Goal: Task Accomplishment & Management: Complete application form

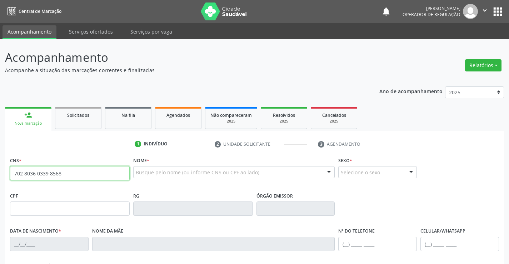
type input "702 8036 0339 8568"
type input "2305219911"
type input "3[DATE]"
type input "[PHONE_NUMBER]"
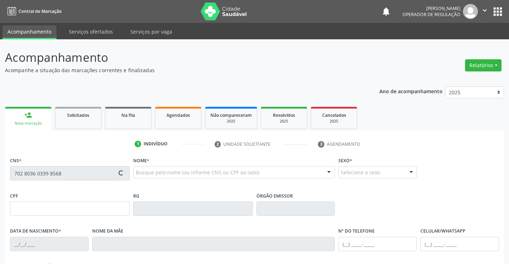
type input "S/N"
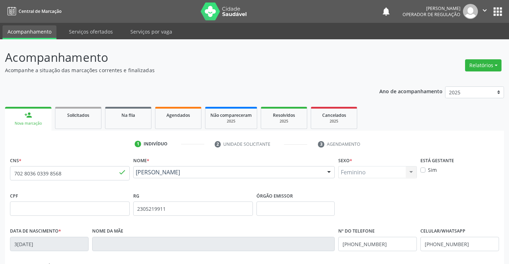
scroll to position [123, 0]
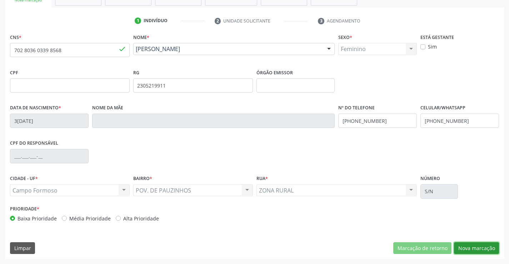
click at [462, 246] on button "Nova marcação" at bounding box center [476, 248] width 45 height 12
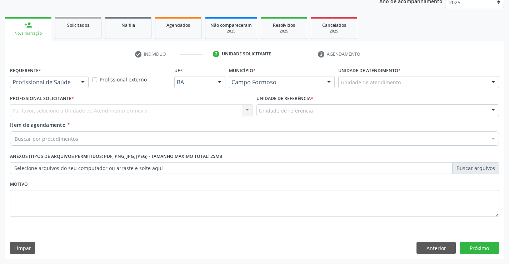
scroll to position [90, 0]
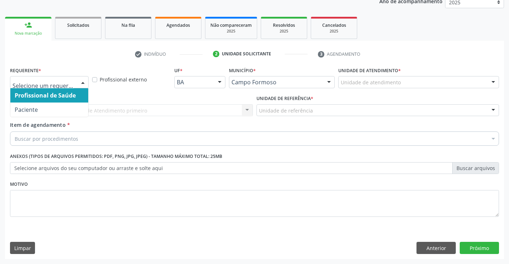
click at [80, 80] on div at bounding box center [82, 82] width 11 height 12
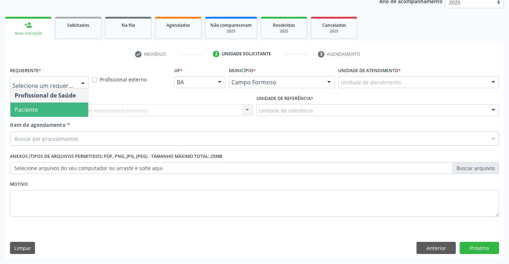
click at [59, 106] on span "Paciente" at bounding box center [49, 109] width 78 height 14
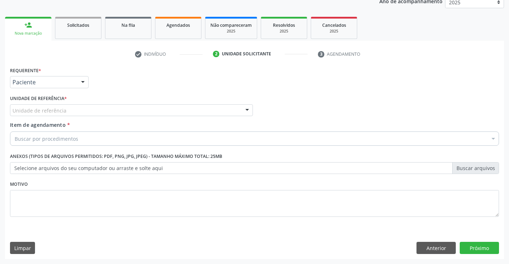
click at [246, 109] on div at bounding box center [247, 111] width 11 height 12
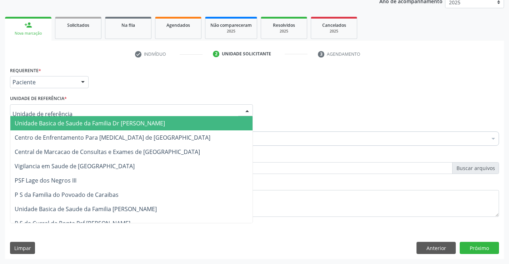
click at [157, 125] on span "Unidade Basica de Saude da Familia Dr [PERSON_NAME]" at bounding box center [131, 123] width 242 height 14
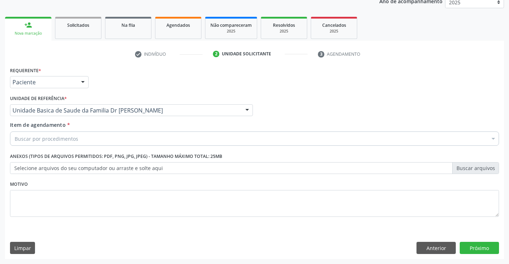
click at [148, 137] on div "Buscar por procedimentos" at bounding box center [254, 138] width 489 height 14
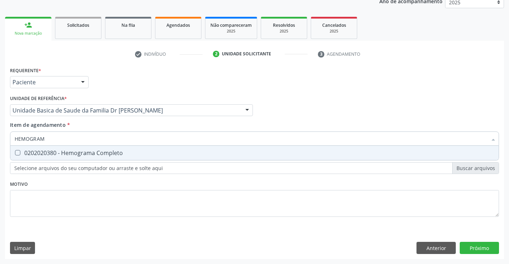
type input "HEMOGRAMA"
click at [104, 150] on div "0202020380 - Hemograma Completo" at bounding box center [254, 153] width 479 height 6
checkbox Completo "true"
type input "HEMOGRAMA"
click at [59, 195] on div "Requerente * Paciente Profissional de Saúde Paciente Nenhum resultado encontrad…" at bounding box center [254, 146] width 489 height 162
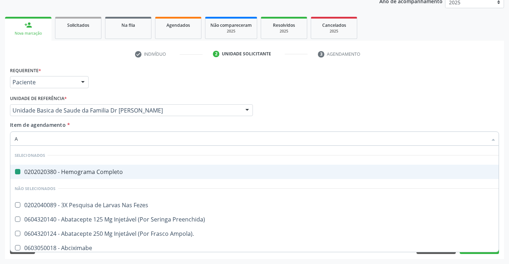
type input "AB"
checkbox Completo "false"
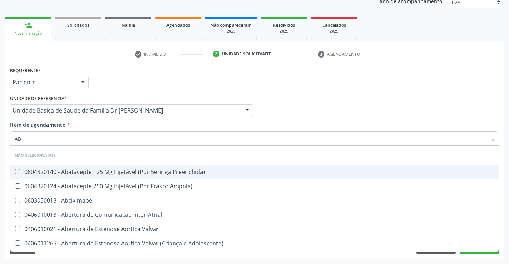
type input "ABO"
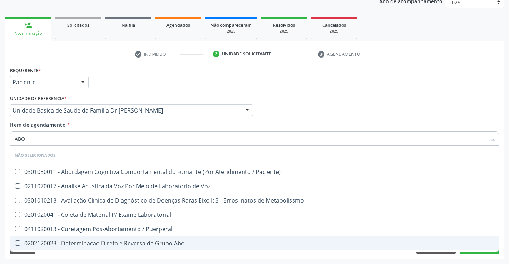
click at [125, 244] on div "0202120023 - Determinacao Direta e Reversa de Grupo Abo" at bounding box center [254, 243] width 479 height 6
checkbox Abo "true"
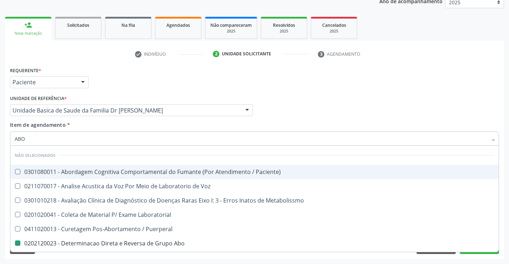
click at [386, 103] on div "Profissional Solicitante Por favor, selecione a Unidade de Atendimento primeiro…" at bounding box center [254, 107] width 492 height 28
checkbox Paciente\) "true"
checkbox Abo "false"
checkbox Voz "true"
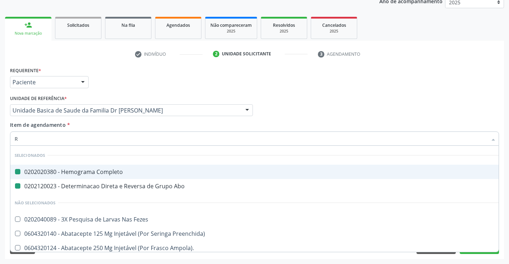
type input "RH"
checkbox Completo "false"
checkbox Abo "false"
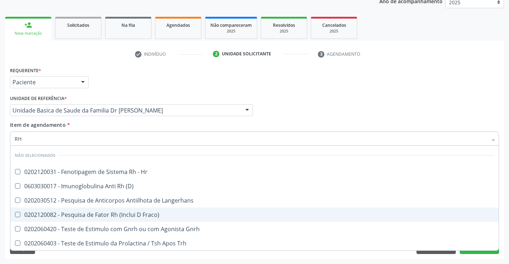
click at [118, 216] on div "0202120082 - Pesquisa de Fator Rh (Inclui D Fraco)" at bounding box center [254, 215] width 479 height 6
checkbox Fraco\) "true"
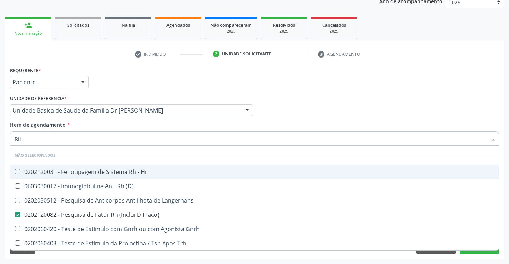
type input "RH"
click at [290, 88] on div "Requerente * Paciente Profissional de Saúde Paciente Nenhum resultado encontrad…" at bounding box center [254, 79] width 492 height 28
checkbox Hr "true"
checkbox \(D\) "true"
checkbox Langerhans "true"
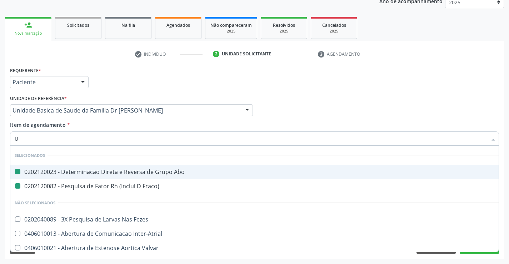
type input "UR"
checkbox Abo "false"
checkbox Fraco\) "false"
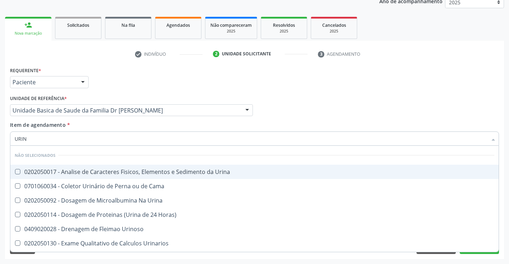
type input "URINA"
click at [63, 171] on div "0202050017 - Analise de Caracteres Fisicos, Elementos e Sedimento da Urina" at bounding box center [254, 172] width 479 height 6
checkbox Urina "true"
click at [283, 88] on div "Requerente * Paciente Profissional de Saúde Paciente Nenhum resultado encontrad…" at bounding box center [254, 79] width 492 height 28
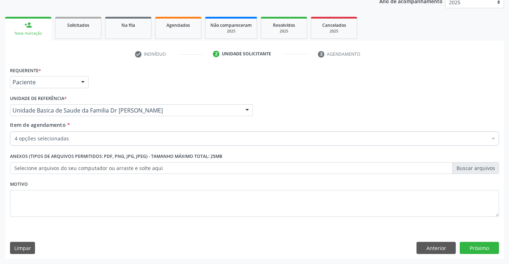
click at [97, 130] on div "Item de agendamento * 4 opções selecionadas Desfazer seleção Selecionados 02020…" at bounding box center [254, 132] width 489 height 22
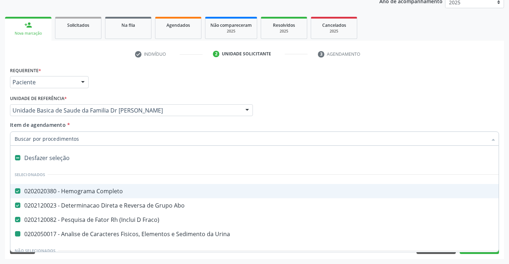
type input "F"
checkbox Urina "false"
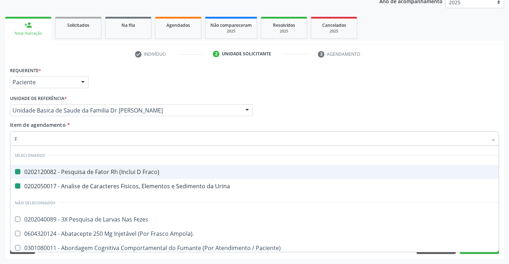
type input "FE"
checkbox Fraco\) "false"
checkbox Urina "false"
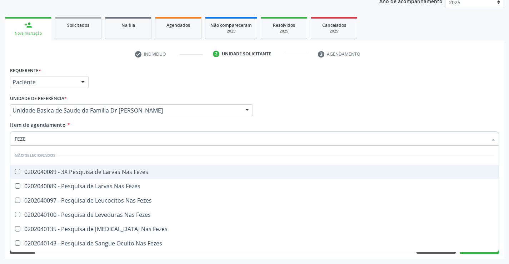
type input "FEZES"
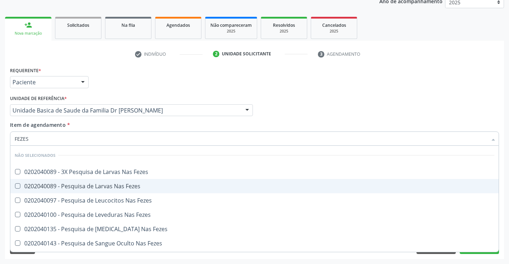
click at [72, 183] on div "0202040089 - Pesquisa de Larvas Nas Fezes" at bounding box center [254, 186] width 479 height 6
checkbox Fezes "true"
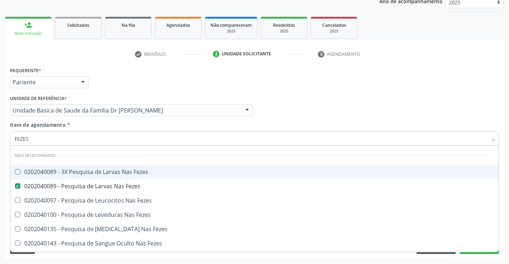
click at [319, 98] on div "Profissional Solicitante Por favor, selecione a Unidade de Atendimento primeiro…" at bounding box center [254, 107] width 492 height 28
checkbox Fezes "true"
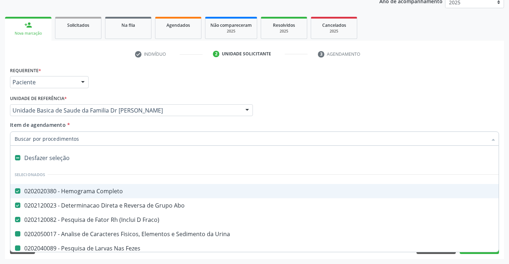
type input "G"
checkbox Urina "false"
checkbox Fezes "false"
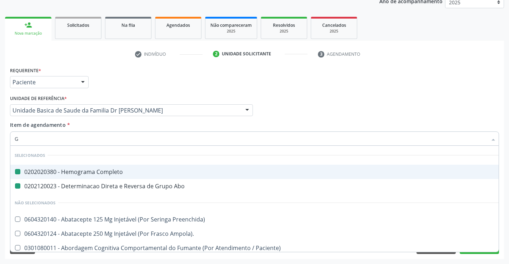
type input "GL"
checkbox Completo "false"
checkbox Abo "false"
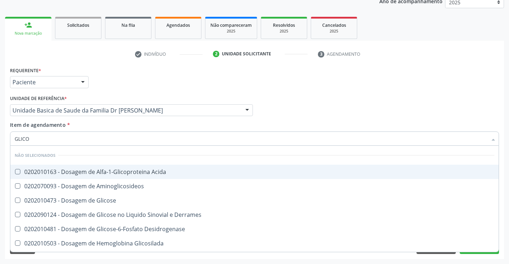
type input "GLICOS"
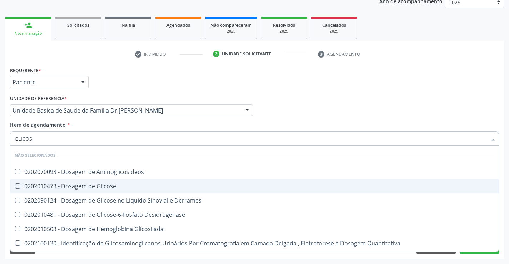
click at [84, 184] on div "0202010473 - Dosagem de Glicose" at bounding box center [254, 186] width 479 height 6
checkbox Glicose "true"
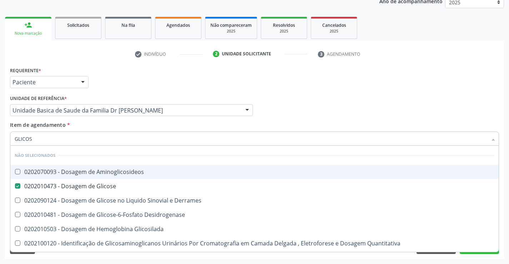
click at [332, 101] on div "Profissional Solicitante Por favor, selecione a Unidade de Atendimento primeiro…" at bounding box center [254, 107] width 492 height 28
checkbox Aminoglicosideos "true"
checkbox Desidrogenase "true"
checkbox Glicosilada "true"
checkbox Quantitativa "true"
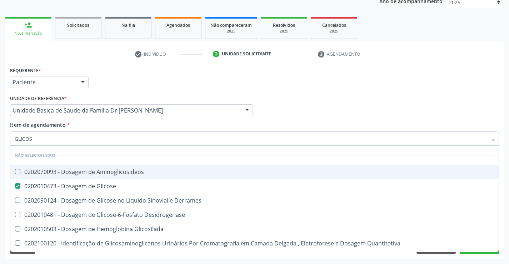
checkbox Derrames "true"
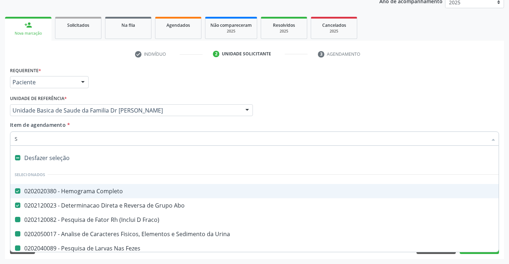
type input "SI"
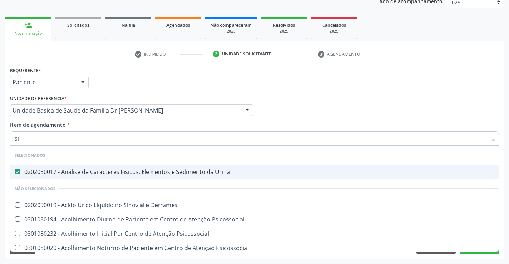
checkbox Psicossocial "false"
checkbox Derrames "false"
type input "SIF"
checkbox Urina "false"
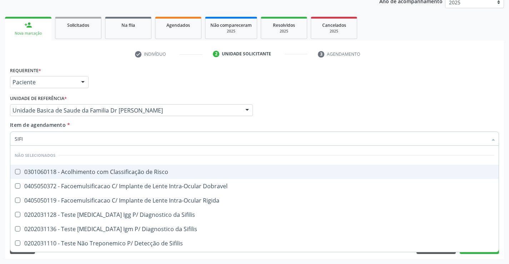
type input "SIFIL"
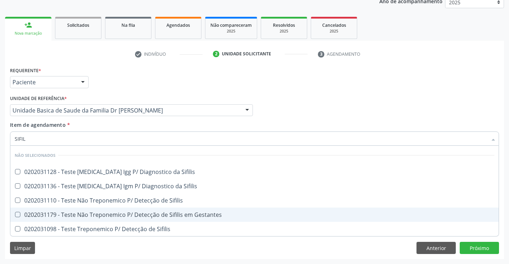
click at [124, 214] on div "0202031179 - Teste Não Treponemico P/ Detecção de Sifilis em Gestantes" at bounding box center [254, 215] width 479 height 6
checkbox Gestantes "true"
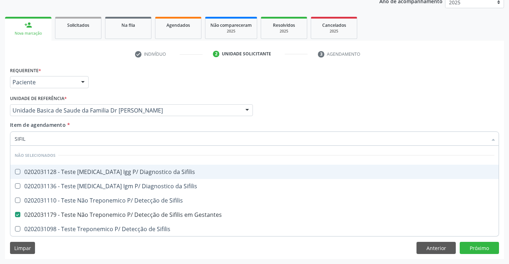
click at [345, 103] on div "Profissional Solicitante Por favor, selecione a Unidade de Atendimento primeiro…" at bounding box center [254, 107] width 492 height 28
checkbox Sifilis "true"
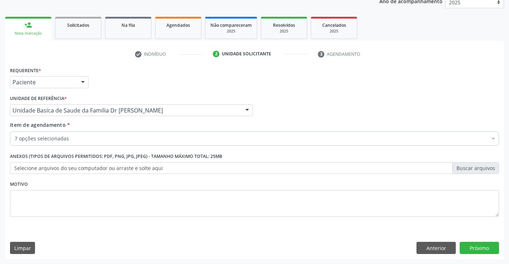
click at [95, 132] on div "7 opções selecionadas" at bounding box center [254, 138] width 489 height 14
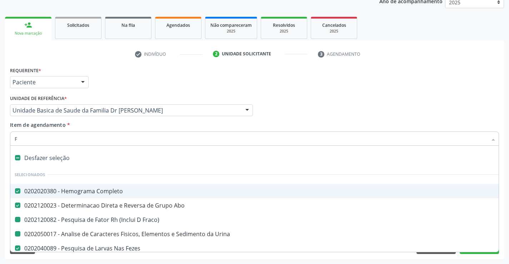
type input "FE"
checkbox Urina "false"
checkbox Fraco\) "false"
checkbox Glicose "false"
checkbox Gestantes "false"
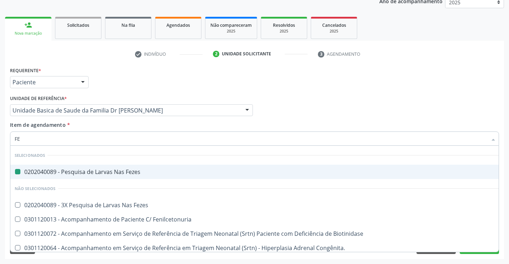
type input "FER"
checkbox Fezes "false"
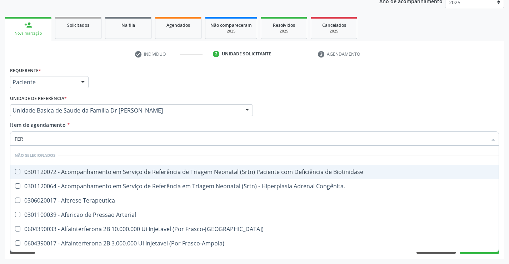
type input "FERR"
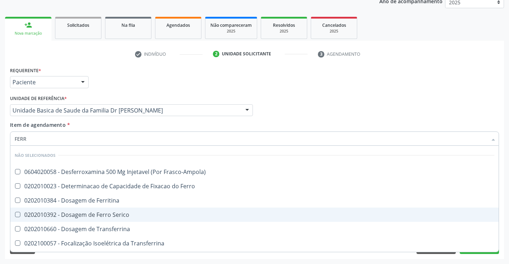
click at [110, 215] on div "0202010392 - Dosagem de Ferro Serico" at bounding box center [254, 215] width 479 height 6
checkbox Serico "true"
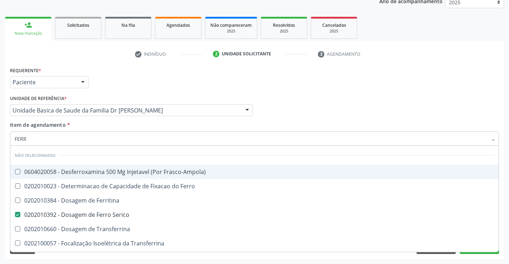
click at [389, 92] on div "Requerente * Paciente Profissional de Saúde Paciente Nenhum resultado encontrad…" at bounding box center [254, 79] width 492 height 28
checkbox Frasco-Ampola\) "true"
checkbox Ferritina "true"
checkbox Transferrina "true"
checkbox Ml\) "true"
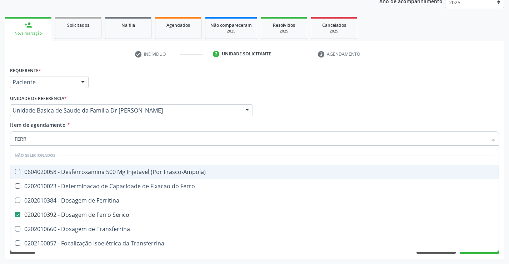
checkbox Transferrina "true"
checkbox \(Nefroplastia\) "true"
checkbox Ferro "true"
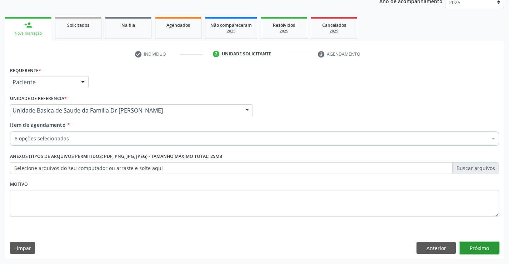
click at [480, 251] on button "Próximo" at bounding box center [478, 248] width 39 height 12
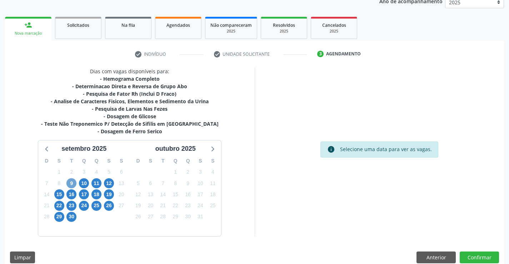
click at [72, 182] on span "9" at bounding box center [71, 183] width 10 height 10
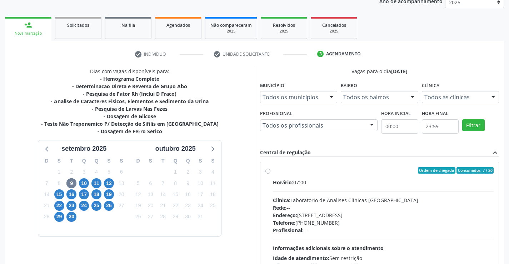
click at [271, 172] on div "Ordem de chegada Consumidos: 7 / 20 Horário: 07:00 Clínica: Laboratorio de Anal…" at bounding box center [379, 222] width 228 height 110
radio input "true"
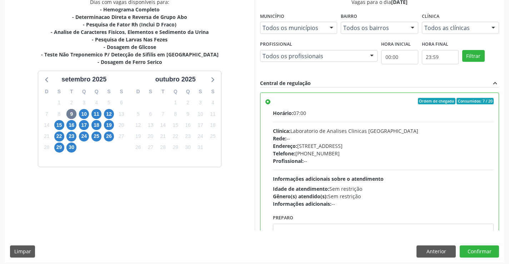
scroll to position [163, 0]
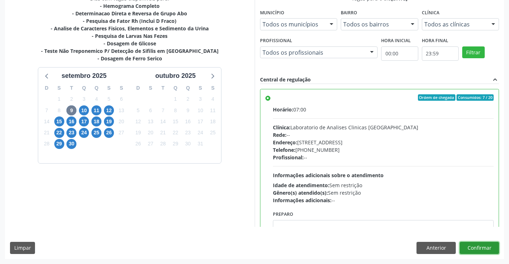
click at [462, 246] on button "Confirmar" at bounding box center [478, 248] width 39 height 12
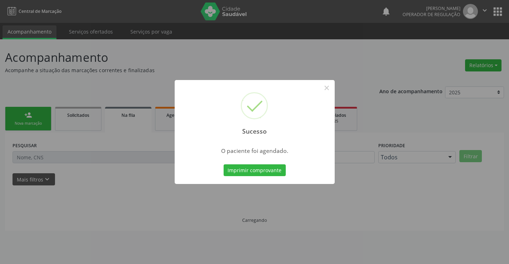
scroll to position [0, 0]
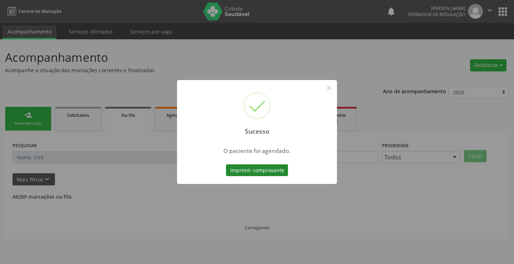
click at [265, 173] on button "Imprimir comprovante" at bounding box center [257, 170] width 62 height 12
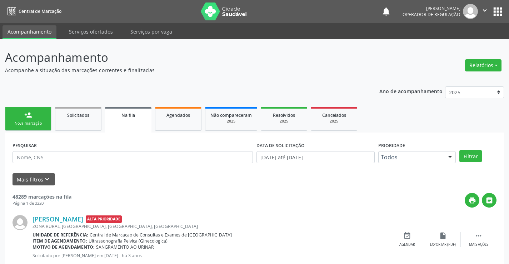
click at [41, 114] on link "person_add Nova marcação" at bounding box center [28, 119] width 46 height 24
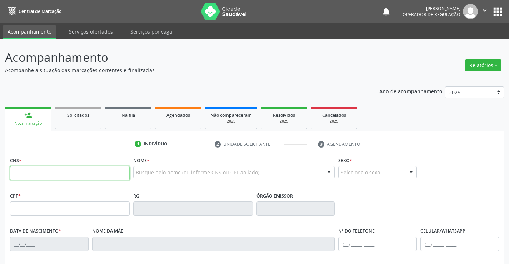
click at [42, 172] on input "text" at bounding box center [70, 173] width 120 height 14
type input "704 8015 4615 9649"
type input "0282496815"
type input "[DATE]"
type input "[PHONE_NUMBER]"
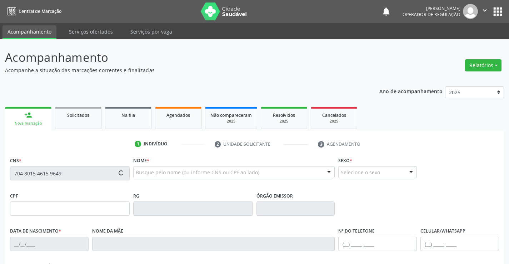
type input "[PHONE_NUMBER]"
type input "664.826.155-20"
type input "13"
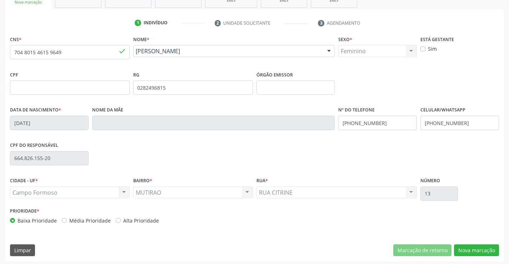
scroll to position [123, 0]
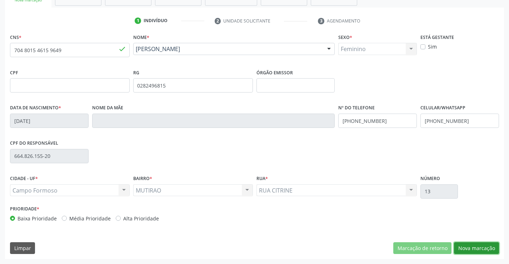
click at [462, 251] on button "Nova marcação" at bounding box center [476, 248] width 45 height 12
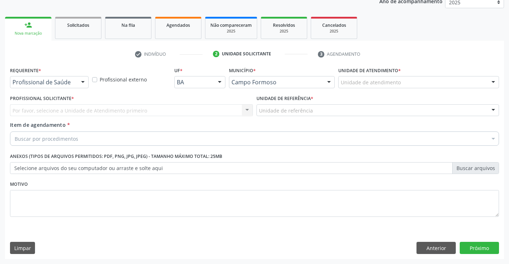
click at [82, 82] on div at bounding box center [82, 82] width 11 height 12
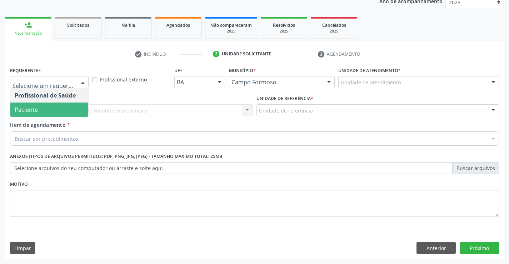
click at [46, 112] on span "Paciente" at bounding box center [49, 109] width 78 height 14
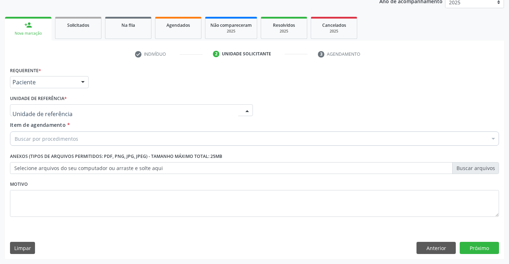
click at [248, 110] on div at bounding box center [247, 111] width 11 height 12
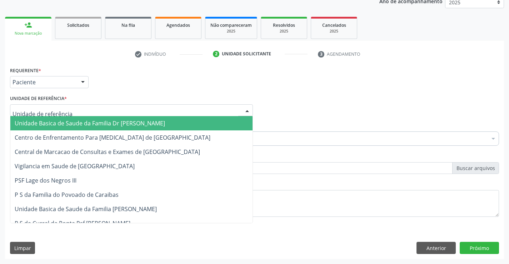
click at [184, 126] on span "Unidade Basica de Saude da Familia Dr [PERSON_NAME]" at bounding box center [131, 123] width 242 height 14
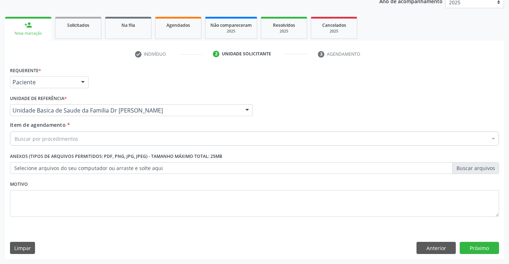
click at [141, 137] on div "Buscar por procedimentos" at bounding box center [254, 138] width 489 height 14
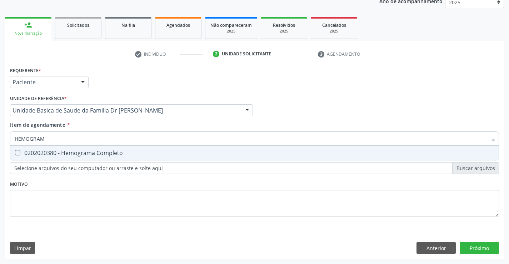
type input "HEMOGRAMA"
click at [102, 152] on div "0202020380 - Hemograma Completo" at bounding box center [254, 153] width 479 height 6
checkbox Completo "true"
type input "HEMOGRAMA"
click at [97, 198] on div "Requerente * Paciente Profissional de Saúde Paciente Nenhum resultado encontrad…" at bounding box center [254, 146] width 489 height 162
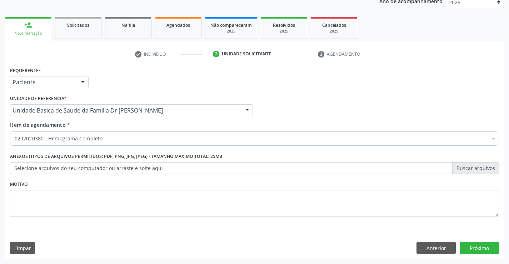
click at [105, 150] on div "Requerente * Paciente Profissional de Saúde Paciente Nenhum resultado encontrad…" at bounding box center [254, 146] width 489 height 162
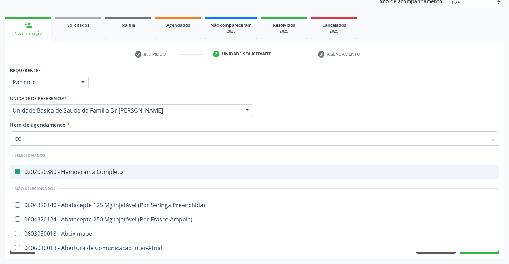
type input "COL"
checkbox Completo "false"
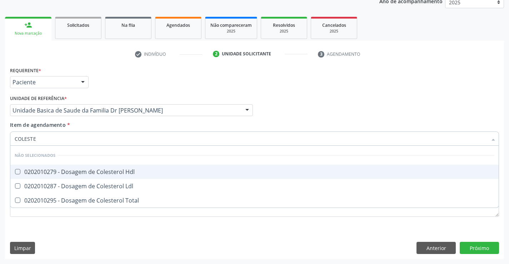
type input "COLESTER"
click at [31, 169] on div "0202010279 - Dosagem de Colesterol Hdl" at bounding box center [254, 172] width 479 height 6
checkbox Hdl "true"
click at [29, 181] on span "0202010287 - Dosagem de Colesterol Ldl" at bounding box center [254, 186] width 488 height 14
checkbox Ldl "true"
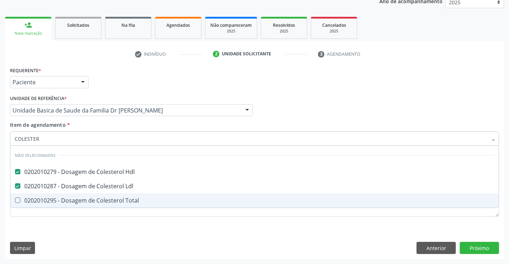
click at [21, 200] on div "0202010295 - Dosagem de Colesterol Total" at bounding box center [254, 200] width 479 height 6
checkbox Total "true"
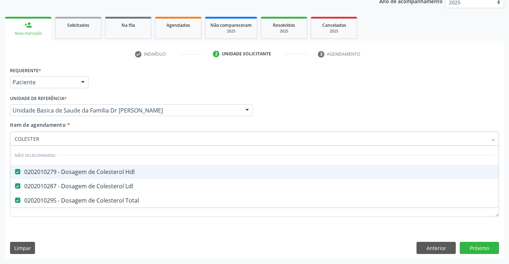
click at [325, 100] on div "Profissional Solicitante Por favor, selecione a Unidade de Atendimento primeiro…" at bounding box center [254, 107] width 492 height 28
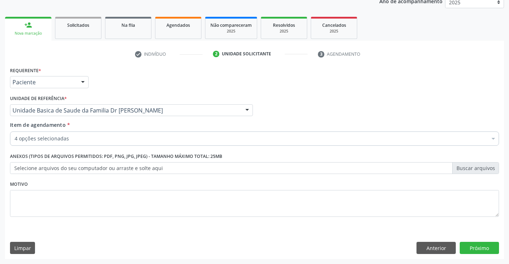
click at [81, 132] on div "4 opções selecionadas" at bounding box center [254, 138] width 489 height 14
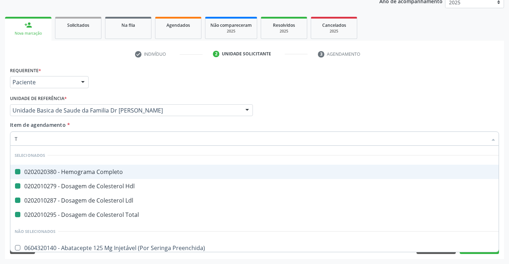
type input "TR"
checkbox Completo "false"
checkbox Ldl "false"
checkbox Hdl "false"
checkbox Total "false"
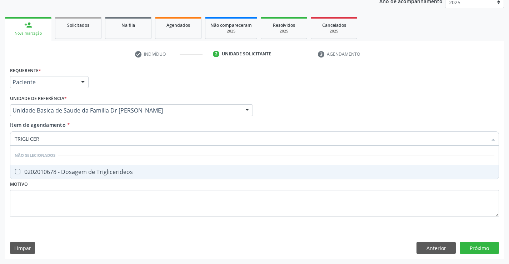
type input "TRIGLICERI"
click at [57, 173] on div "0202010678 - Dosagem de Triglicerideos" at bounding box center [254, 172] width 479 height 6
checkbox Triglicerideos "true"
click at [308, 113] on div "Profissional Solicitante Por favor, selecione a Unidade de Atendimento primeiro…" at bounding box center [254, 107] width 492 height 28
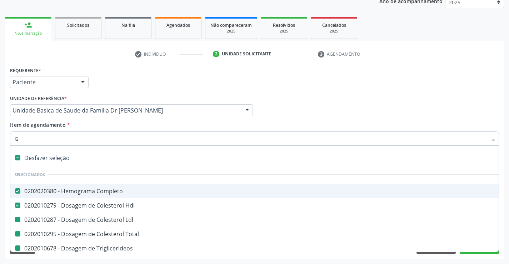
type input "GL"
checkbox Ldl "false"
checkbox Total "false"
checkbox Triglicerideos "false"
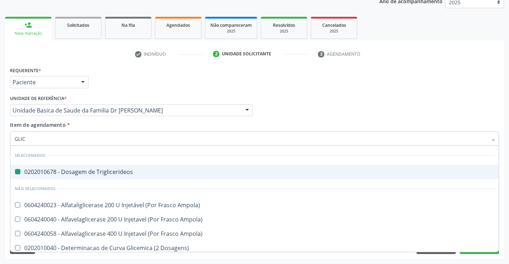
type input "GLICO"
checkbox Triglicerideos "false"
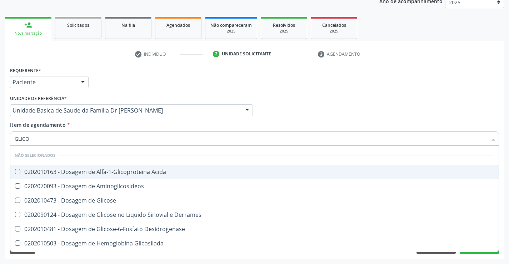
type input "GLICOS"
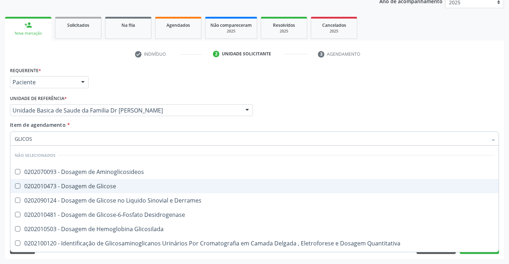
click at [31, 184] on div "0202010473 - Dosagem de Glicose" at bounding box center [254, 186] width 479 height 6
checkbox Glicose "true"
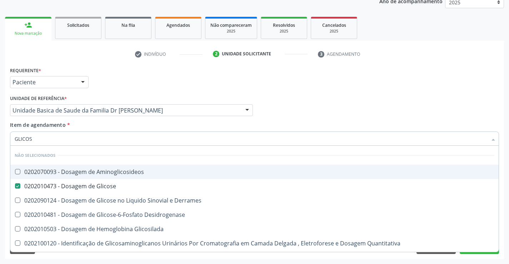
click at [287, 105] on div "Profissional Solicitante Por favor, selecione a Unidade de Atendimento primeiro…" at bounding box center [254, 107] width 492 height 28
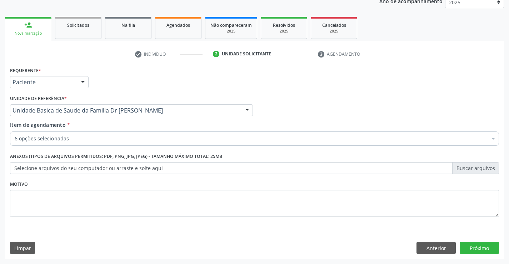
click at [55, 135] on div "6 opções selecionadas" at bounding box center [254, 138] width 489 height 14
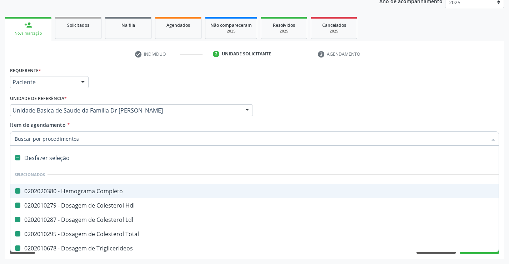
type input "U"
checkbox Completo "false"
checkbox Ldl "false"
checkbox Total "false"
checkbox Triglicerideos "false"
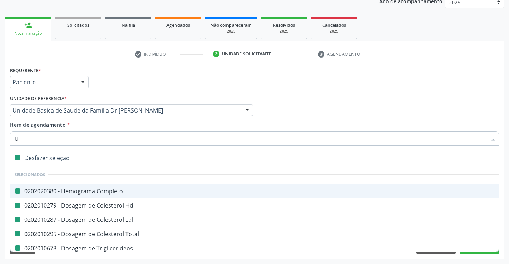
checkbox Glicose "false"
checkbox Hdl "false"
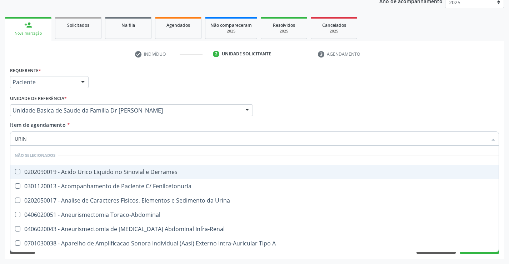
type input "URINA"
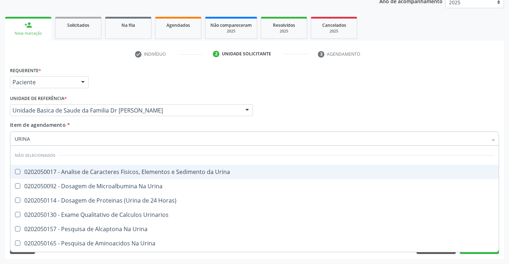
click at [95, 170] on div "0202050017 - Analise de Caracteres Fisicos, Elementos e Sedimento da Urina" at bounding box center [254, 172] width 479 height 6
checkbox Urina "true"
click at [332, 106] on div "Profissional Solicitante Por favor, selecione a Unidade de Atendimento primeiro…" at bounding box center [254, 107] width 492 height 28
checkbox Horas\) "true"
checkbox Urinarios "true"
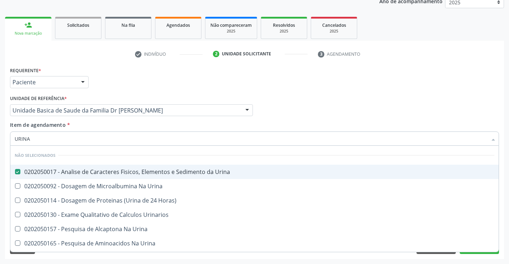
checkbox Urina "true"
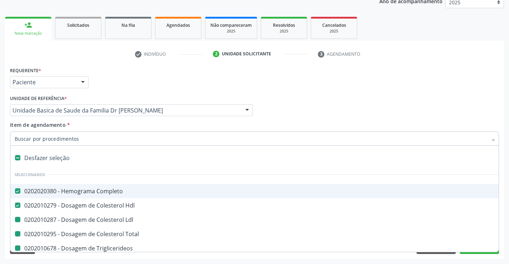
type input "F"
checkbox Ldl "false"
checkbox Total "false"
checkbox Triglicerideos "false"
checkbox Glicose "false"
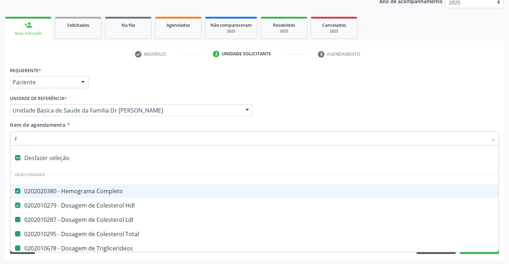
checkbox Urina "false"
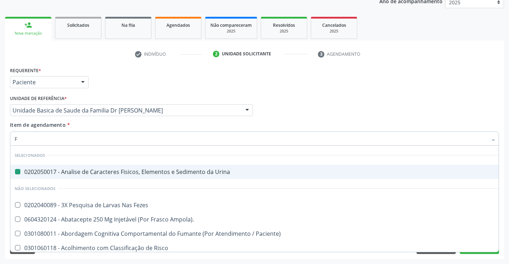
type input "FE"
checkbox Urina "false"
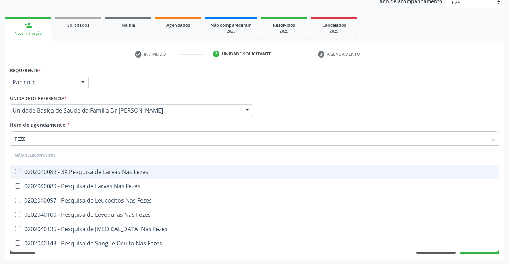
type input "FEZES"
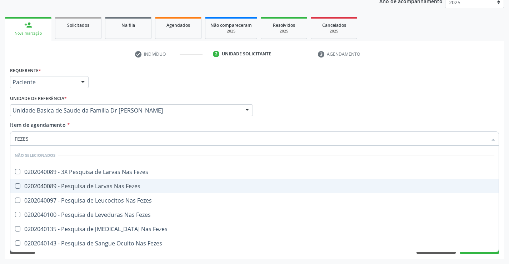
click at [82, 183] on div "0202040089 - Pesquisa de Larvas Nas Fezes" at bounding box center [254, 186] width 479 height 6
checkbox Fezes "true"
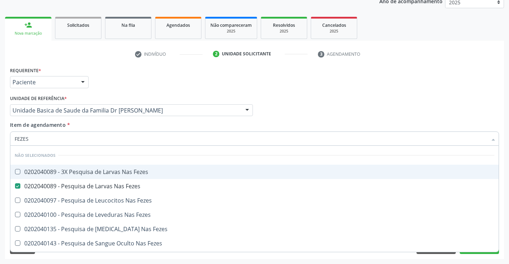
click at [368, 85] on div "Requerente * Paciente Profissional de Saúde Paciente Nenhum resultado encontrad…" at bounding box center [254, 79] width 492 height 28
checkbox Fezes "true"
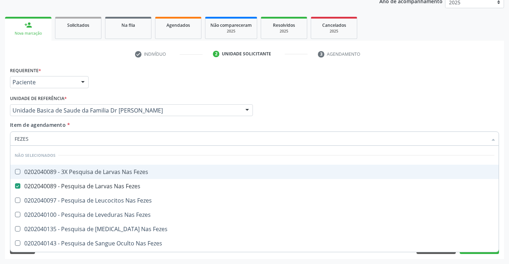
checkbox Fezes "true"
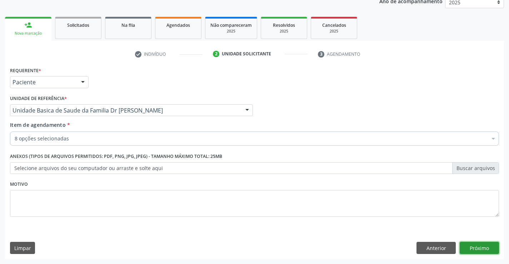
click at [476, 243] on button "Próximo" at bounding box center [478, 248] width 39 height 12
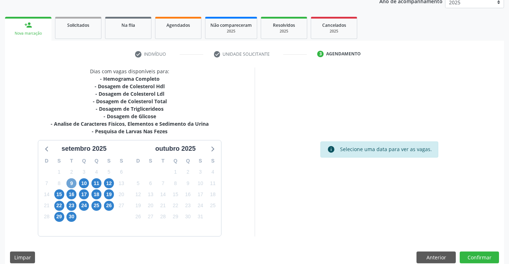
click at [66, 182] on span "9" at bounding box center [71, 183] width 10 height 10
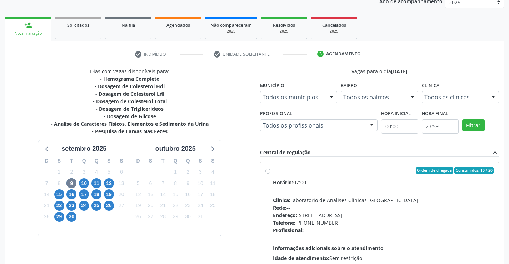
click at [273, 172] on label "Ordem de chegada Consumidos: 10 / 20 Horário: 07:00 Clínica: Laboratorio de Ana…" at bounding box center [383, 222] width 221 height 110
click at [265, 172] on input "Ordem de chegada Consumidos: 10 / 20 Horário: 07:00 Clínica: Laboratorio de Ana…" at bounding box center [267, 170] width 5 height 6
radio input "true"
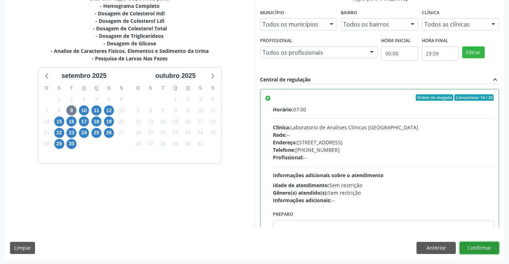
click at [476, 243] on button "Confirmar" at bounding box center [478, 248] width 39 height 12
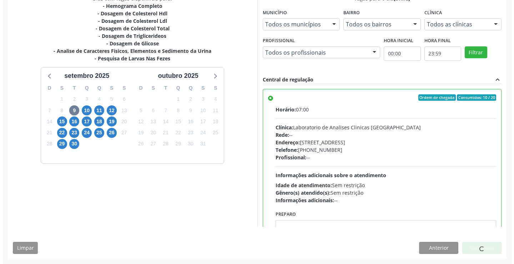
scroll to position [0, 0]
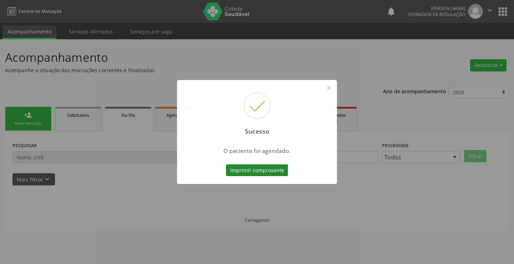
click at [240, 168] on button "Imprimir comprovante" at bounding box center [257, 170] width 62 height 12
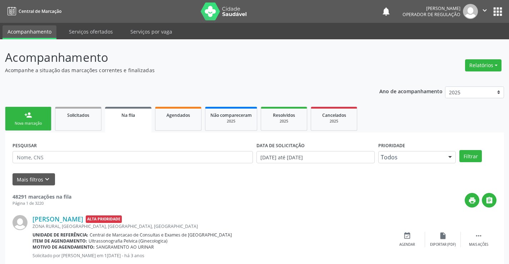
click at [44, 119] on link "person_add Nova marcação" at bounding box center [28, 119] width 46 height 24
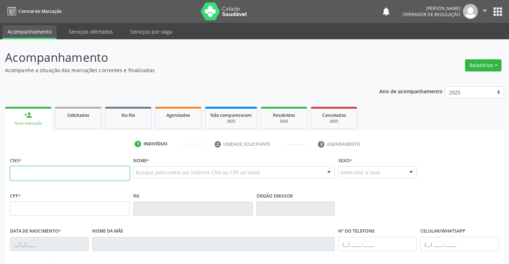
click at [32, 172] on input "text" at bounding box center [70, 173] width 120 height 14
type input "705 6014 8431 7017"
type input "2031440900"
type input "02/05/2002"
type input "(74) 99935-7917"
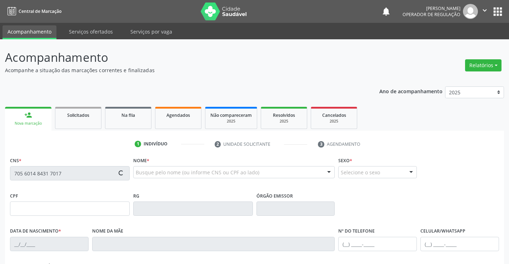
type input "S/N"
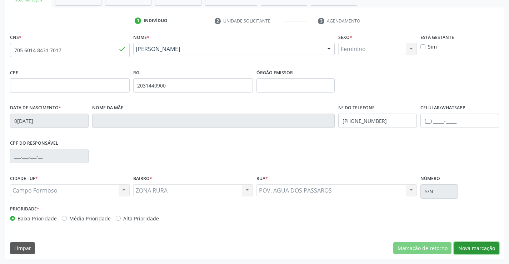
click at [483, 248] on button "Nova marcação" at bounding box center [476, 248] width 45 height 12
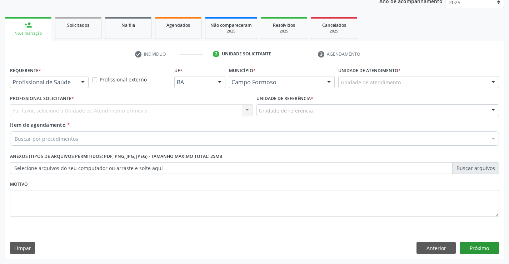
scroll to position [90, 0]
click at [80, 81] on div at bounding box center [82, 82] width 11 height 12
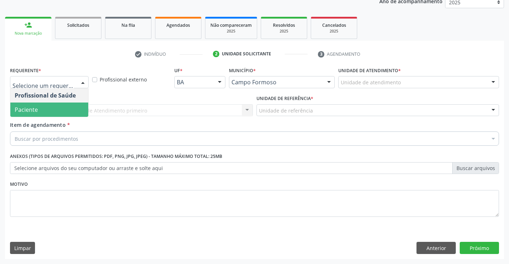
click at [60, 113] on span "Paciente" at bounding box center [49, 109] width 78 height 14
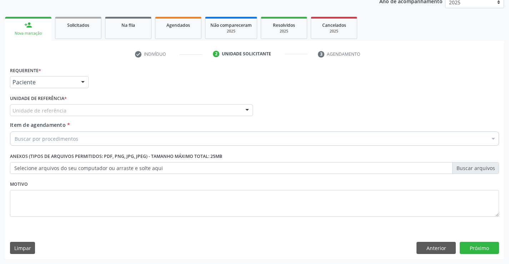
click at [243, 107] on div at bounding box center [247, 111] width 11 height 12
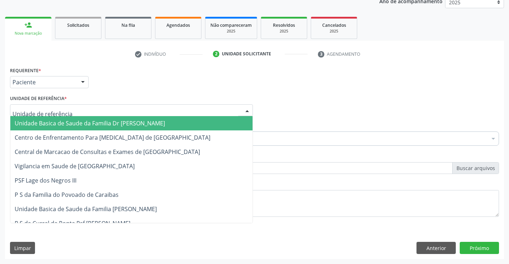
click at [214, 127] on span "Unidade Basica de Saude da Familia Dr [PERSON_NAME]" at bounding box center [131, 123] width 242 height 14
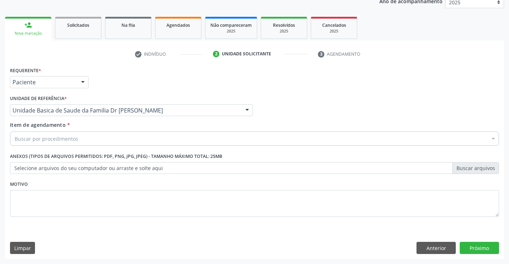
click at [162, 142] on div "Buscar por procedimentos" at bounding box center [254, 138] width 489 height 14
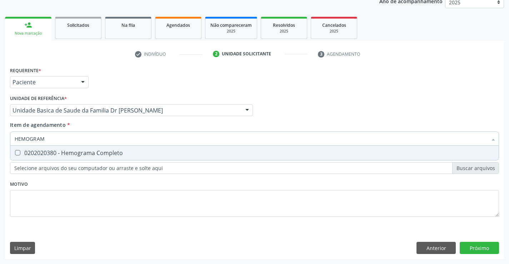
type input "HEMOGRAMA"
click at [77, 153] on div "0202020380 - Hemograma Completo" at bounding box center [254, 153] width 479 height 6
checkbox Completo "true"
type input "HEMOGRAMA"
click at [273, 99] on div "Profissional Solicitante Por favor, selecione a Unidade de Atendimento primeiro…" at bounding box center [254, 107] width 492 height 28
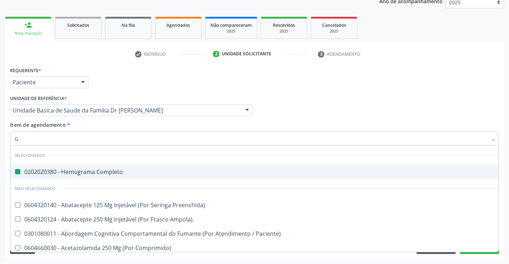
type input "GL"
checkbox Completo "false"
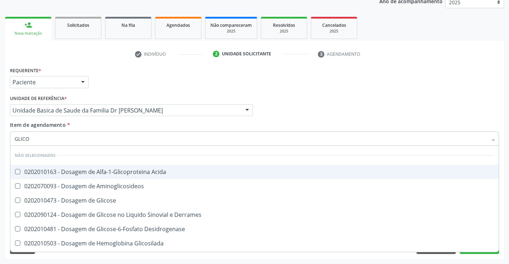
type input "GLICOS"
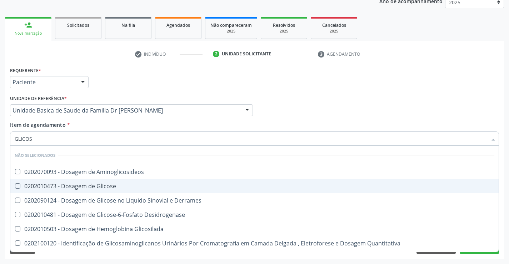
click at [59, 184] on div "0202010473 - Dosagem de Glicose" at bounding box center [254, 186] width 479 height 6
checkbox Glicose "true"
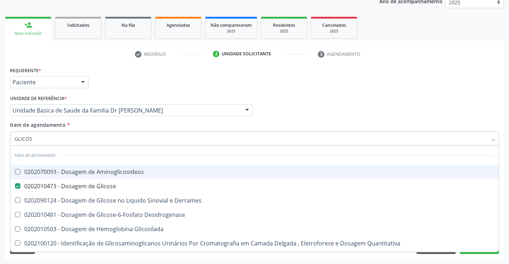
type input "GLICOS"
click at [300, 96] on div "Profissional Solicitante Por favor, selecione a Unidade de Atendimento primeiro…" at bounding box center [254, 107] width 492 height 28
checkbox Aminoglicosideos "true"
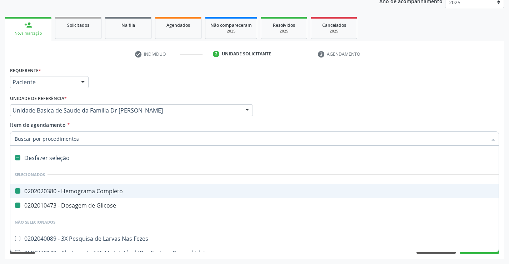
type input "U"
checkbox Completo "false"
checkbox Glicose "false"
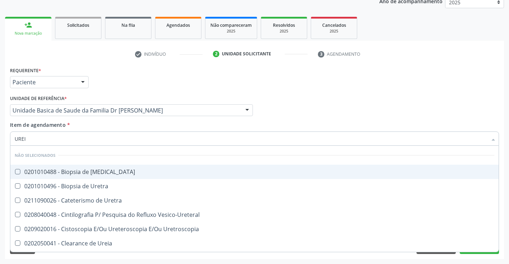
type input "UREIA"
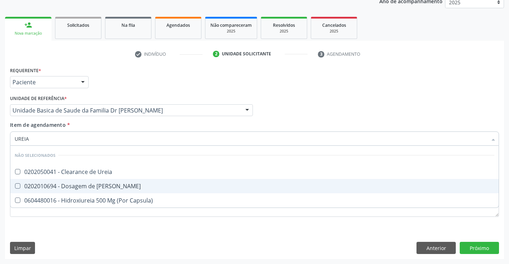
click at [51, 184] on div "0202010694 - Dosagem de [PERSON_NAME]" at bounding box center [254, 186] width 479 height 6
checkbox Ureia "true"
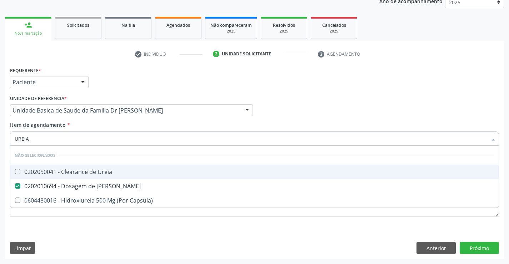
type input "UREIA"
click at [389, 108] on div "Profissional Solicitante Por favor, selecione a Unidade de Atendimento primeiro…" at bounding box center [254, 107] width 492 height 28
checkbox Ureia "true"
checkbox Capsula\) "true"
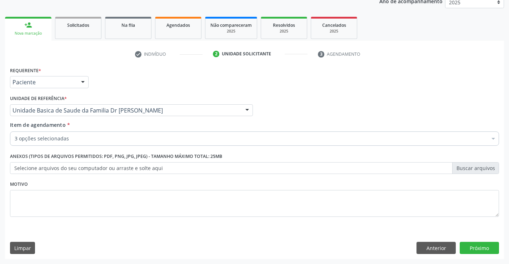
click at [39, 135] on div "3 opções selecionadas" at bounding box center [254, 138] width 489 height 14
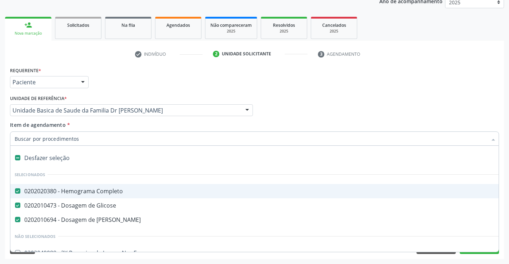
type input "R"
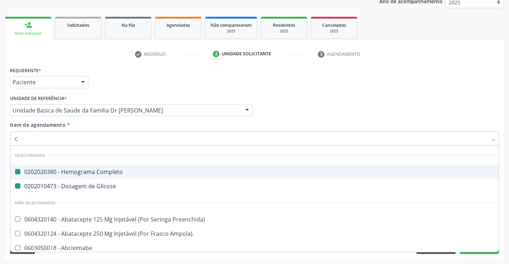
type input "CR"
checkbox Completo "false"
checkbox Glicose "false"
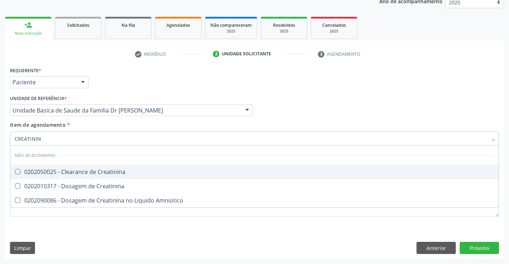
type input "CREATININA"
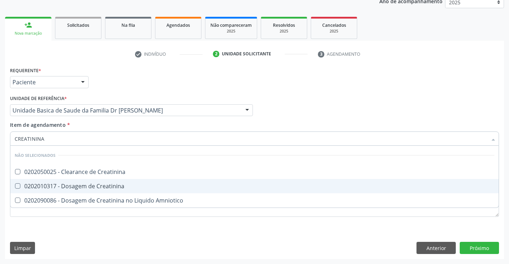
click at [41, 184] on div "0202010317 - Dosagem de Creatinina" at bounding box center [254, 186] width 479 height 6
checkbox Creatinina "true"
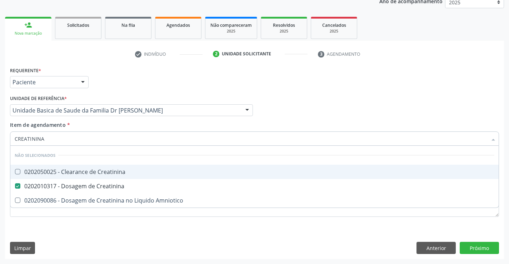
type input "CREATININA"
click at [299, 113] on div "Profissional Solicitante Por favor, selecione a Unidade de Atendimento primeiro…" at bounding box center [254, 107] width 492 height 28
checkbox Creatinina "true"
checkbox Amniotico "true"
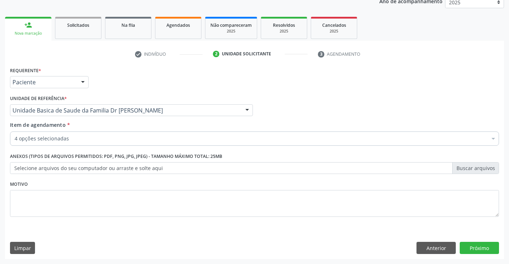
click at [102, 132] on div "4 opções selecionadas" at bounding box center [254, 138] width 489 height 14
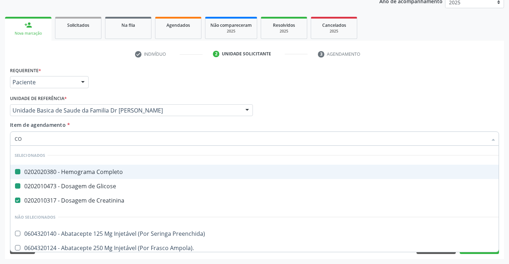
type input "COL"
checkbox Completo "false"
checkbox Glicose "false"
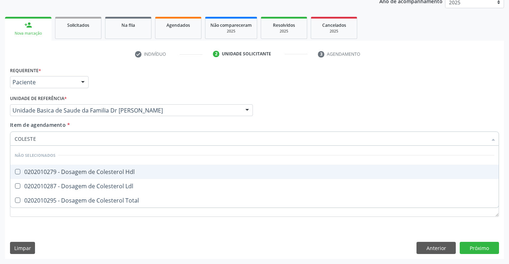
type input "COLESTER"
click at [54, 165] on span "0202010279 - Dosagem de Colesterol Hdl" at bounding box center [254, 172] width 488 height 14
click at [49, 178] on span "0202010279 - Dosagem de Colesterol Hdl" at bounding box center [254, 172] width 488 height 14
checkbox Hdl "false"
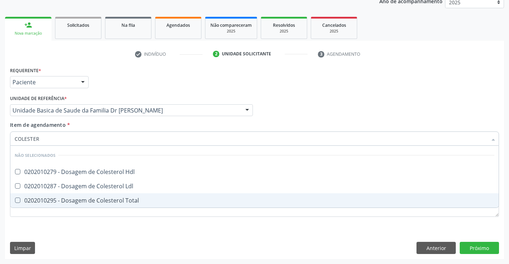
click at [46, 194] on span "0202010295 - Dosagem de Colesterol Total" at bounding box center [254, 200] width 488 height 14
checkbox Total "true"
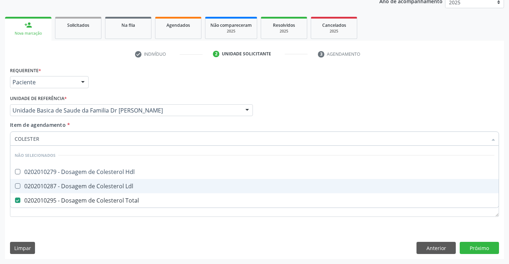
click at [51, 183] on div "0202010287 - Dosagem de Colesterol Ldl" at bounding box center [254, 186] width 479 height 6
checkbox Ldl "true"
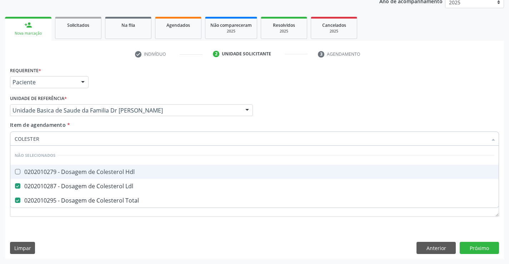
click at [52, 174] on div "0202010279 - Dosagem de Colesterol Hdl" at bounding box center [254, 172] width 479 height 6
checkbox Hdl "true"
click at [288, 115] on div "Profissional Solicitante Por favor, selecione a Unidade de Atendimento primeiro…" at bounding box center [254, 107] width 492 height 28
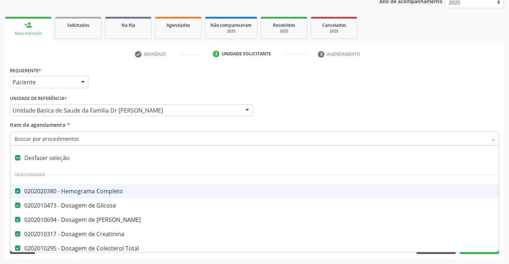
type input "T"
checkbox Hdl "false"
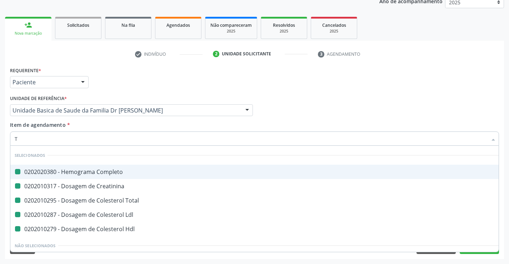
type input "TR"
checkbox Completo "false"
checkbox Creatinina "false"
checkbox Total "false"
checkbox Ldl "false"
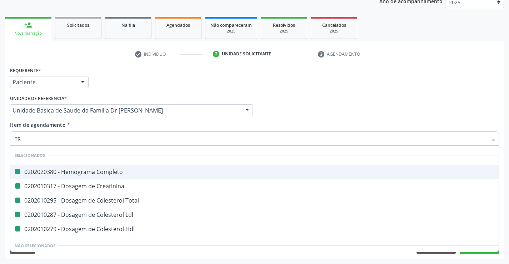
checkbox Hdl "false"
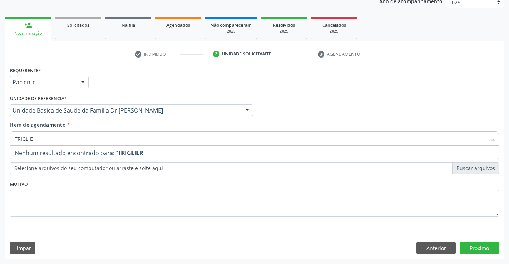
type input "TRIGLI"
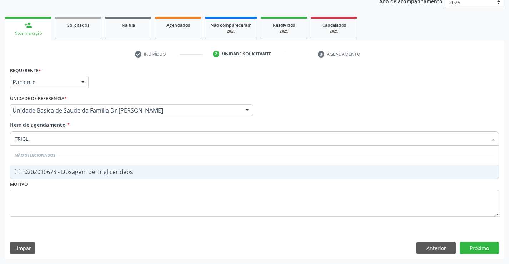
click at [99, 173] on div "0202010678 - Dosagem de Triglicerideos" at bounding box center [254, 172] width 479 height 6
checkbox Triglicerideos "true"
click at [265, 98] on div "Profissional Solicitante Por favor, selecione a Unidade de Atendimento primeiro…" at bounding box center [254, 107] width 492 height 28
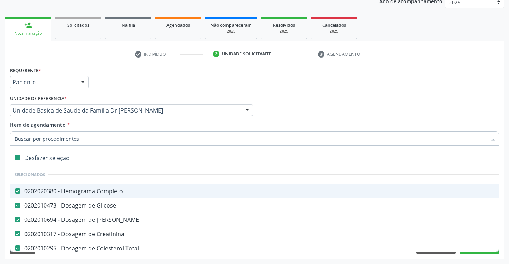
type input "T"
checkbox Triglicerideos "false"
type input "TG"
checkbox Completo "false"
checkbox Glicose "false"
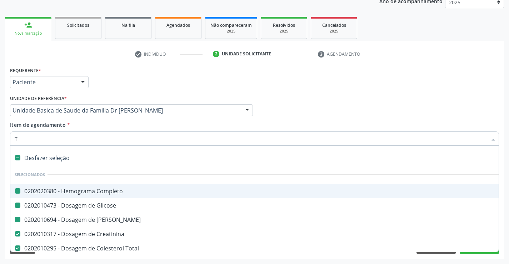
checkbox Ureia "false"
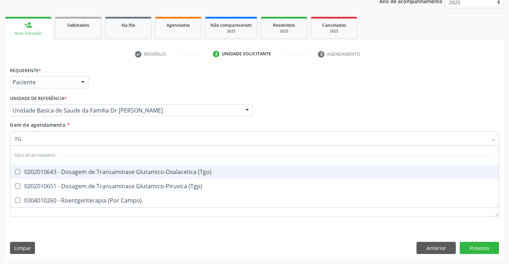
type input "TGO"
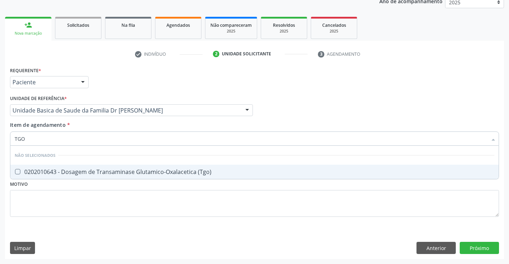
click at [65, 170] on div "0202010643 - Dosagem de Transaminase Glutamico-Oxalacetica (Tgo)" at bounding box center [254, 172] width 479 height 6
checkbox \(Tgo\) "true"
click at [311, 92] on div "Requerente * Paciente Profissional de Saúde Paciente Nenhum resultado encontrad…" at bounding box center [254, 79] width 492 height 28
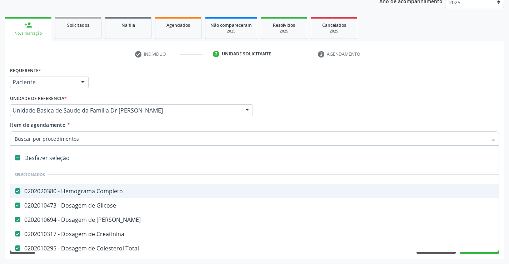
type input "T"
checkbox \(Tgo\) "false"
type input "TG"
checkbox Ureia "false"
checkbox Creatinina "false"
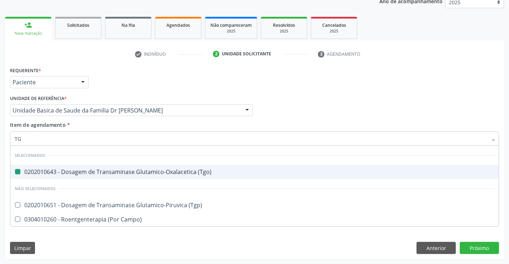
type input "TGP"
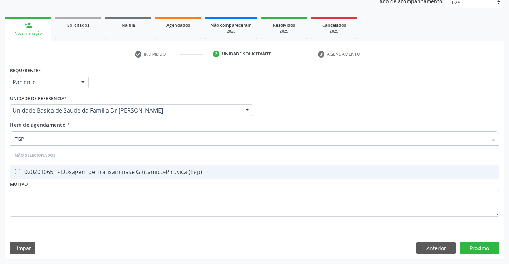
click at [68, 169] on div "0202010651 - Dosagem de Transaminase Glutamico-Piruvica (Tgp)" at bounding box center [254, 172] width 479 height 6
checkbox \(Tgp\) "true"
click at [306, 74] on div "Requerente * Paciente Profissional de Saúde Paciente Nenhum resultado encontrad…" at bounding box center [254, 79] width 492 height 28
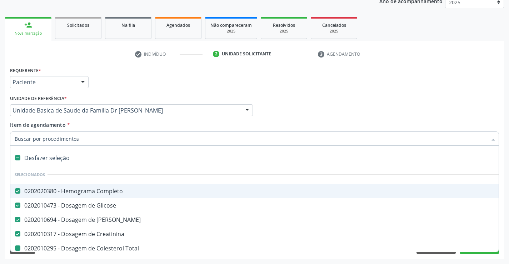
type input "U"
checkbox Total "false"
checkbox Ldl "false"
checkbox Hdl "false"
checkbox Triglicerideos "false"
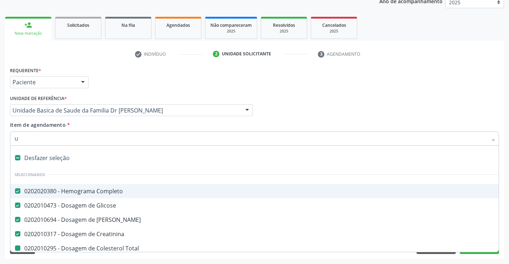
checkbox \(Tgo\) "false"
checkbox \(Tgp\) "false"
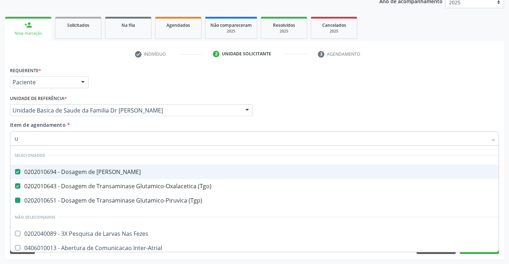
type input "UR"
checkbox \(Tgp\) "false"
type input "URI"
checkbox Ureia "false"
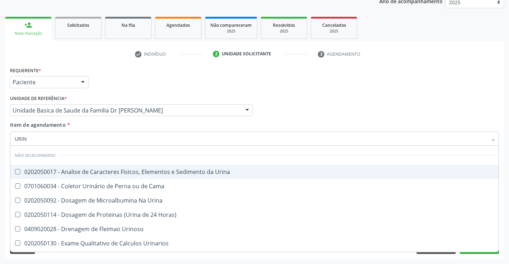
type input "URINA"
click at [138, 169] on div "0202050017 - Analise de Caracteres Fisicos, Elementos e Sedimento da Urina" at bounding box center [254, 172] width 479 height 6
checkbox Urina "true"
click at [313, 91] on div "Requerente * Paciente Profissional de Saúde Paciente Nenhum resultado encontrad…" at bounding box center [254, 79] width 492 height 28
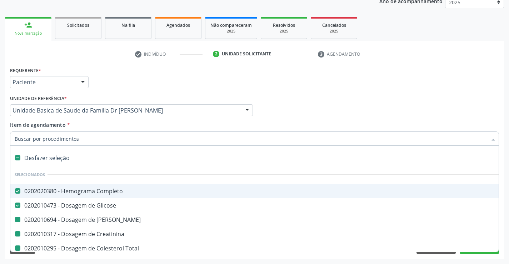
type input "F"
checkbox Ureia "false"
checkbox Total "false"
checkbox Ldl "false"
checkbox Hdl "false"
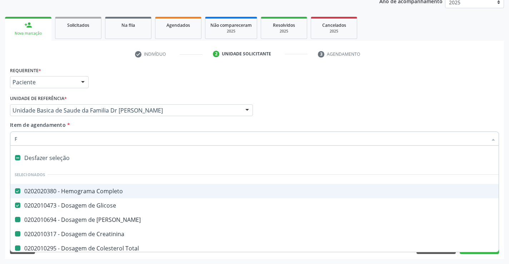
checkbox Triglicerideos "false"
checkbox \(Tgo\) "false"
checkbox \(Tgp\) "false"
checkbox Urina "false"
checkbox Creatinina "false"
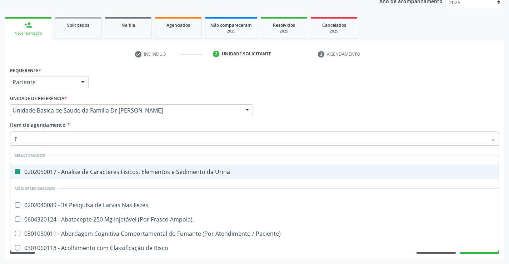
type input "FE"
checkbox Urina "false"
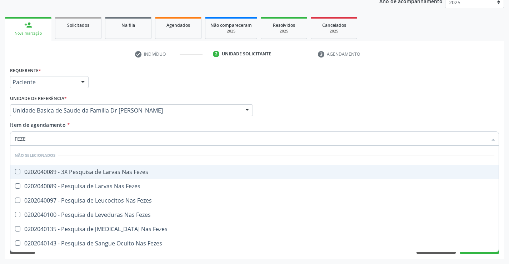
type input "FEZES"
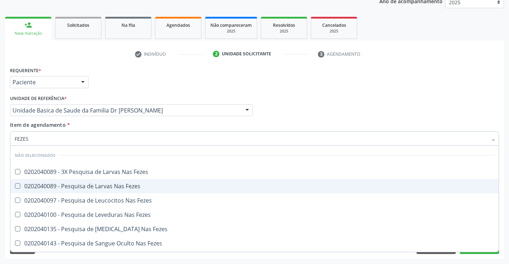
click at [83, 181] on span "0202040089 - Pesquisa de Larvas Nas Fezes" at bounding box center [254, 186] width 488 height 14
checkbox Fezes "true"
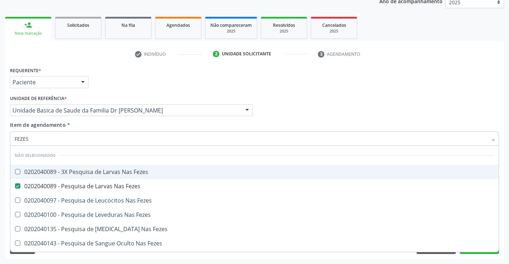
click at [288, 109] on div "Profissional Solicitante Por favor, selecione a Unidade de Atendimento primeiro…" at bounding box center [254, 107] width 492 height 28
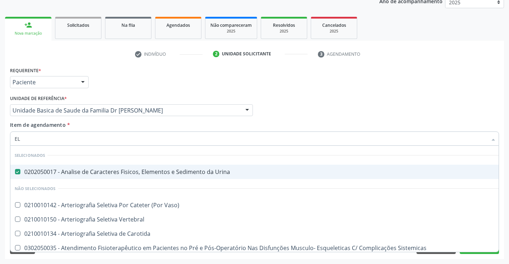
type input "ELE"
checkbox Vaso\) "false"
checkbox Carotida "false"
checkbox Sistemicas "false"
checkbox Farmacêuticos "false"
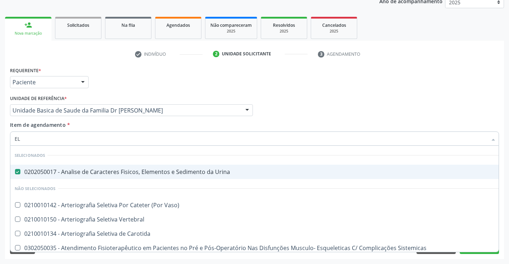
checkbox Medicamentos "false"
checkbox Saúde "false"
checkbox Vertebral "false"
checkbox Implantavel "false"
checkbox Intelectual "false"
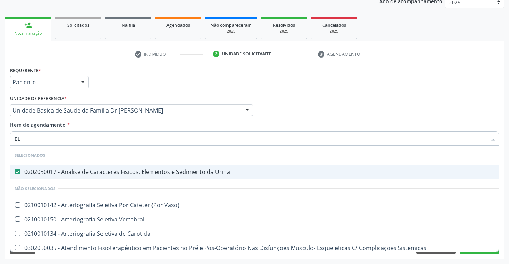
checkbox Coclear "false"
type input "ELET"
checkbox Urina "false"
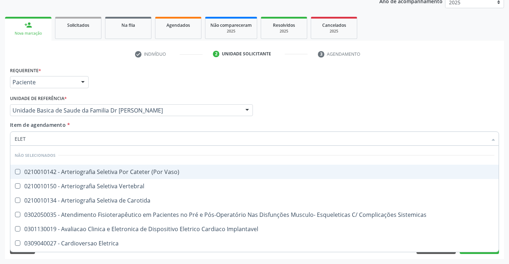
type input "ELE"
checkbox Vaso\) "true"
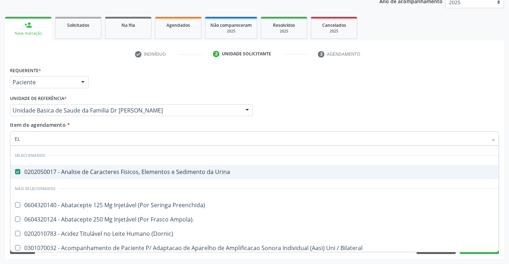
type input "E"
checkbox Preenchida\) "true"
checkbox Ampola\)\ "true"
checkbox \(Dornic\) "true"
checkbox Bilateral "true"
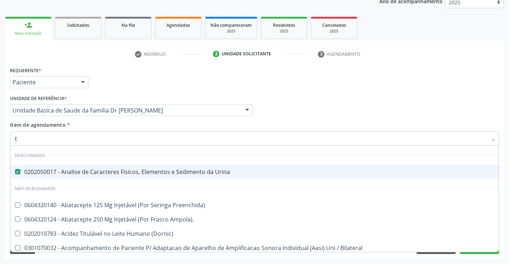
checkbox Trabalho "true"
checkbox Pancreas "true"
checkbox Genético "true"
checkbox Preenchida\) "true"
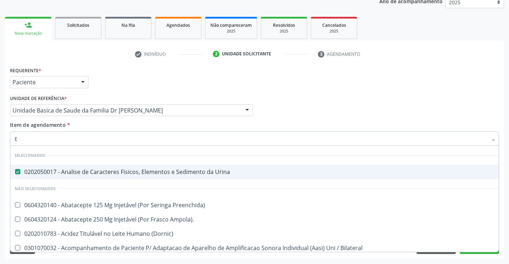
checkbox Preenchida\) "true"
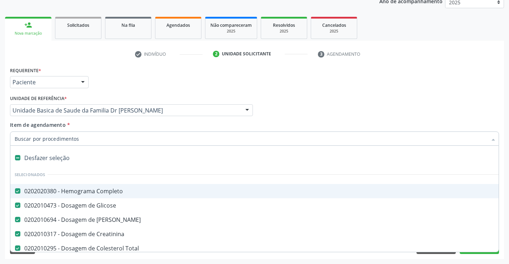
click at [444, 82] on div "Requerente * Paciente Profissional de Saúde Paciente Nenhum resultado encontrad…" at bounding box center [254, 79] width 492 height 28
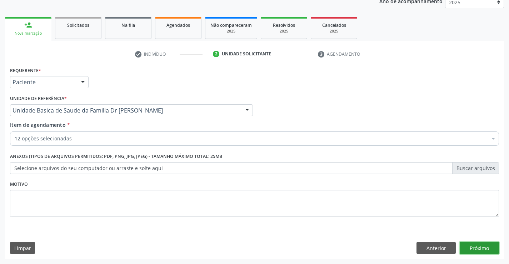
click at [472, 251] on button "Próximo" at bounding box center [478, 248] width 39 height 12
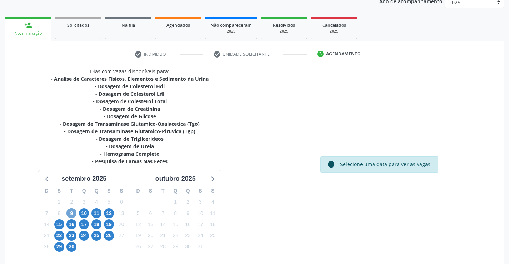
click at [70, 214] on span "9" at bounding box center [71, 213] width 10 height 10
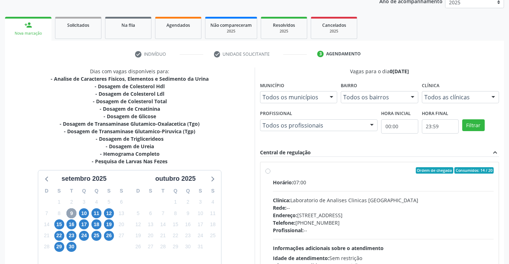
scroll to position [150, 0]
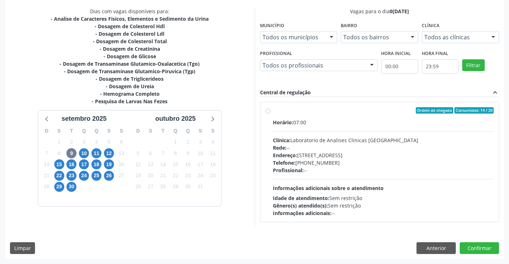
click at [270, 111] on div "Ordem de chegada Consumidos: 14 / 20 Horário: 07:00 Clínica: Laboratorio de Ana…" at bounding box center [379, 162] width 228 height 110
radio input "true"
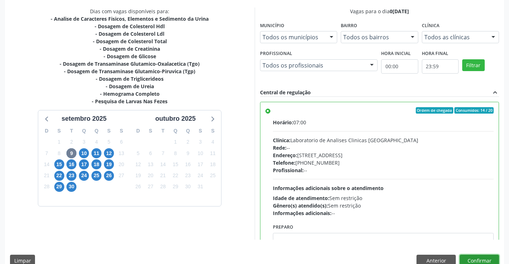
click at [478, 258] on button "Confirmar" at bounding box center [478, 260] width 39 height 12
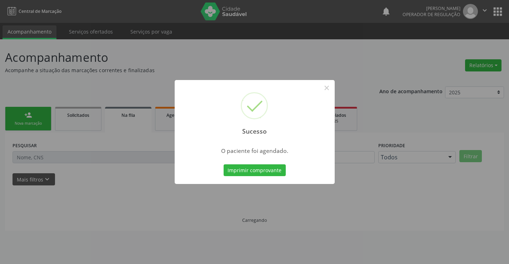
scroll to position [0, 0]
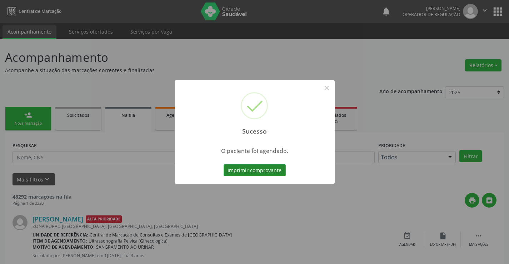
click at [272, 171] on button "Imprimir comprovante" at bounding box center [254, 170] width 62 height 12
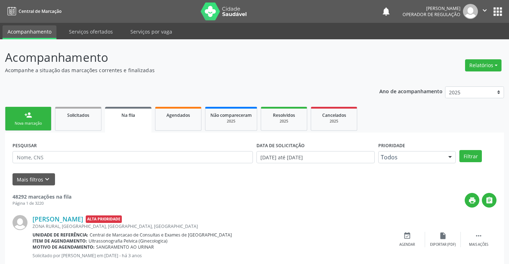
click at [21, 120] on link "person_add Nova marcação" at bounding box center [28, 119] width 46 height 24
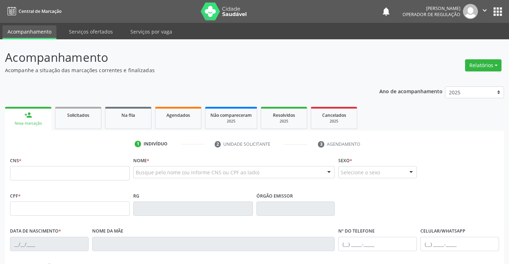
click at [481, 8] on icon "" at bounding box center [484, 10] width 8 height 8
click at [461, 41] on link "Sair" at bounding box center [465, 44] width 49 height 10
